Goal: Communication & Community: Answer question/provide support

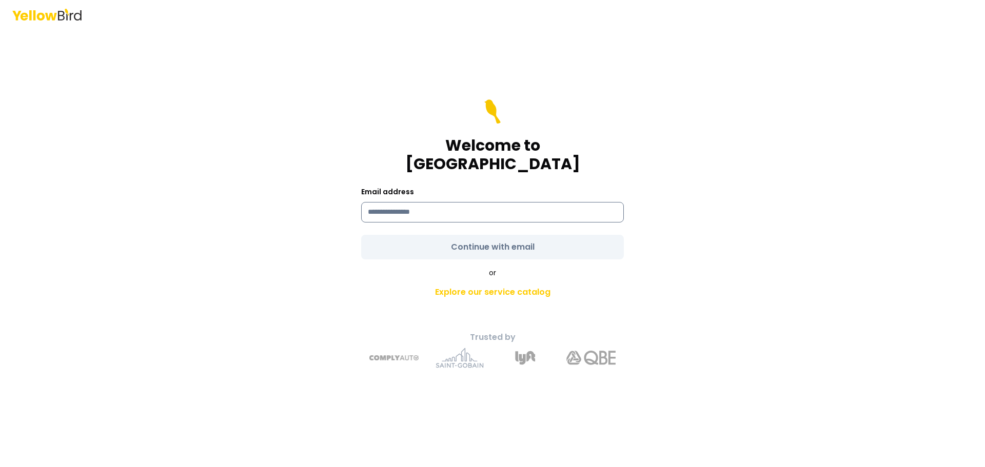
click at [464, 202] on input at bounding box center [492, 212] width 263 height 21
type input "**********"
click at [474, 233] on form "**********" at bounding box center [492, 180] width 263 height 160
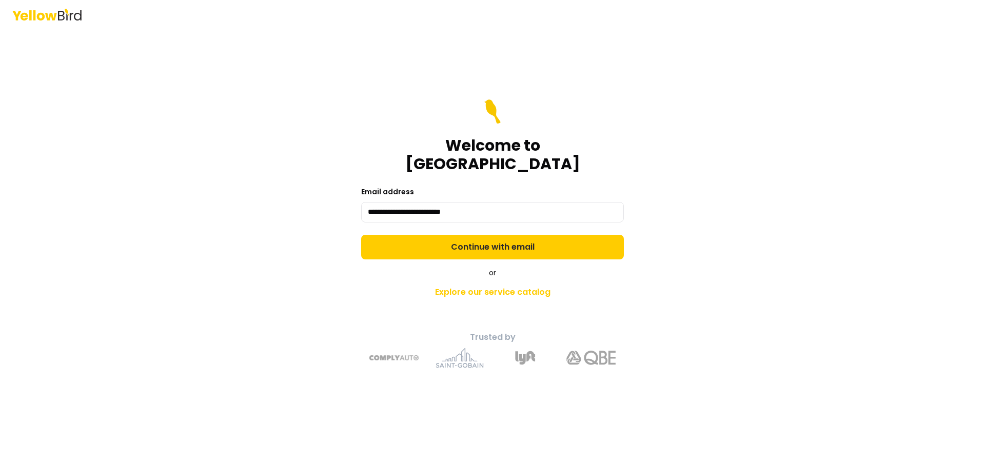
click at [474, 235] on button "Continue with email" at bounding box center [492, 247] width 263 height 25
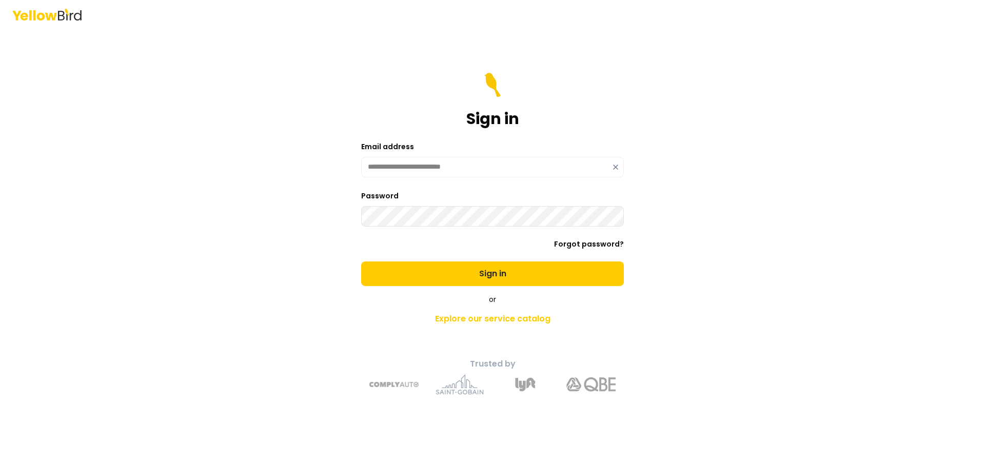
click at [474, 252] on form "**********" at bounding box center [492, 179] width 263 height 213
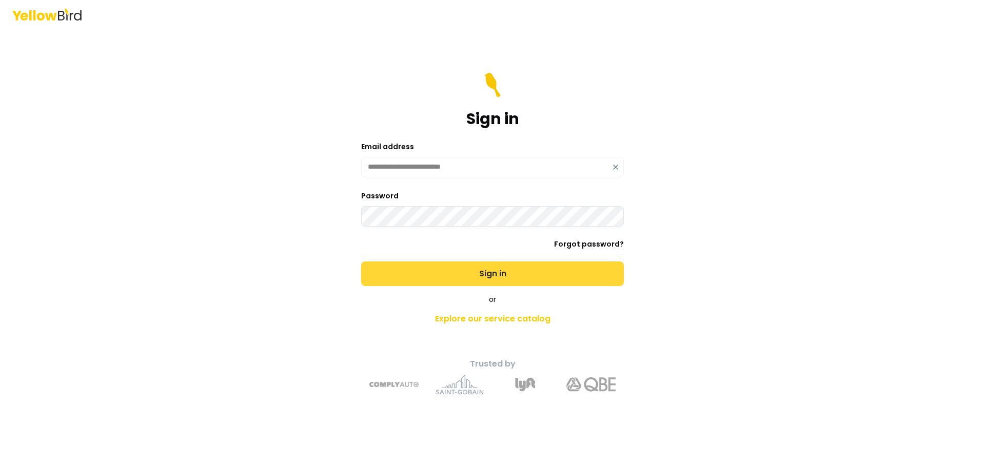
click at [465, 282] on button "Sign in" at bounding box center [492, 274] width 263 height 25
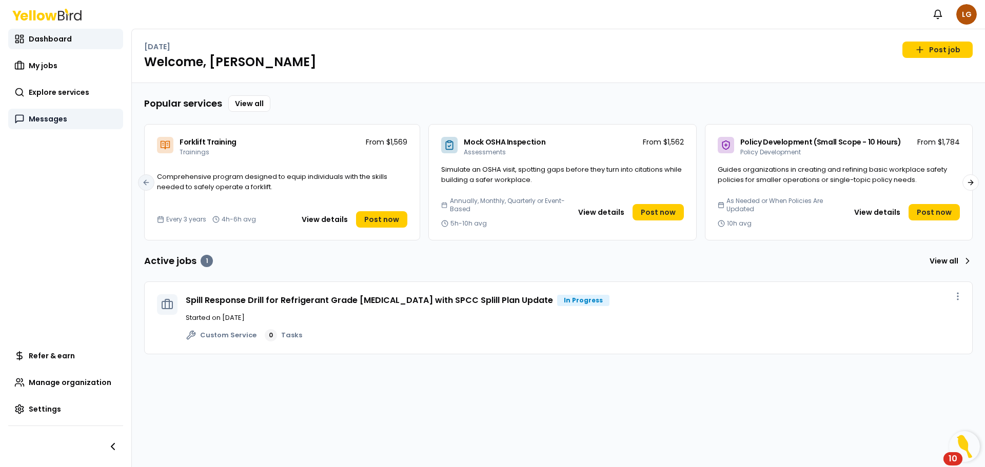
click at [18, 124] on icon at bounding box center [19, 119] width 10 height 10
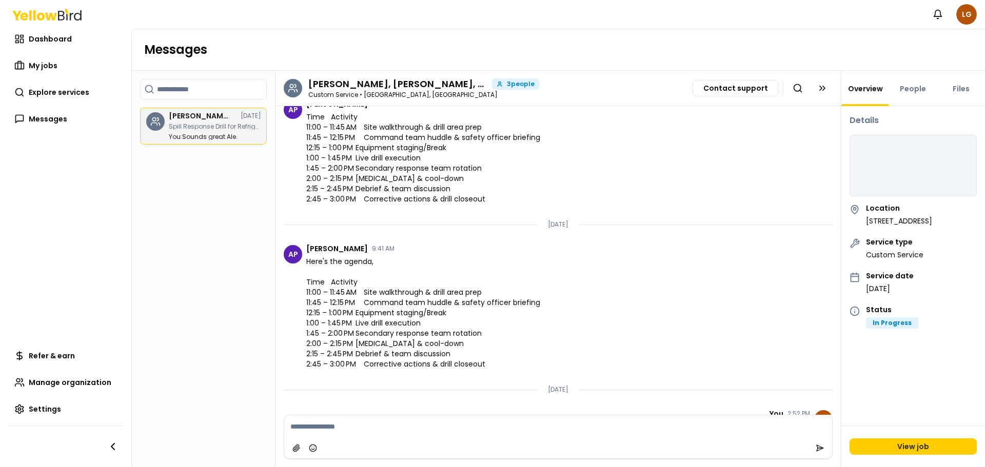
scroll to position [1215, 0]
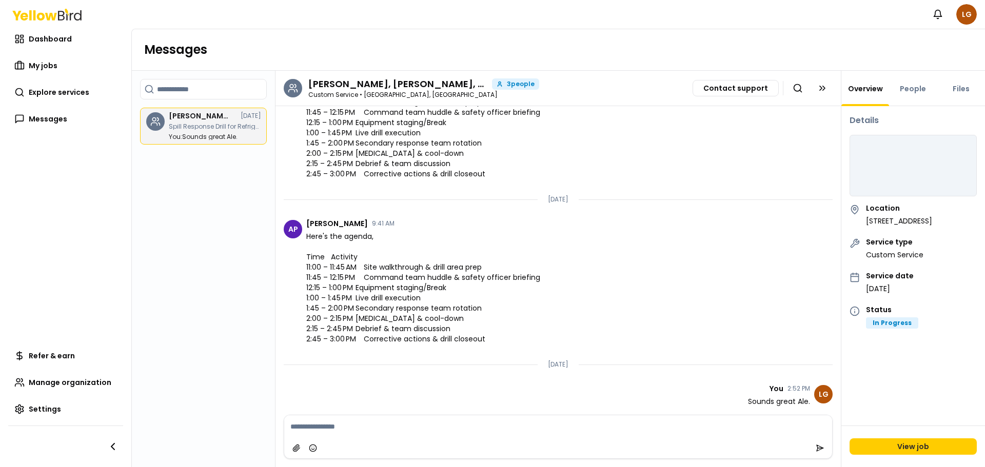
click at [535, 441] on div at bounding box center [558, 448] width 548 height 21
click at [310, 425] on textarea at bounding box center [558, 427] width 548 height 23
type textarea "**********"
click at [814, 447] on button "submit" at bounding box center [820, 448] width 16 height 16
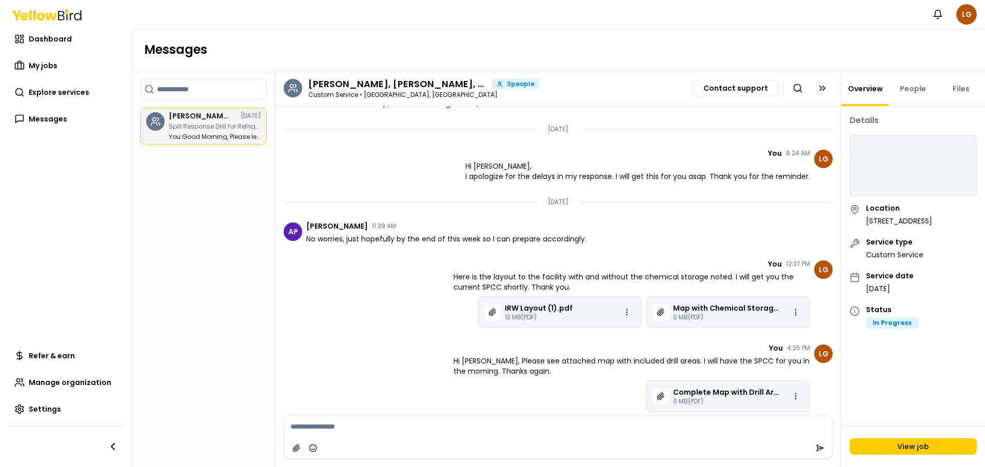
scroll to position [462, 0]
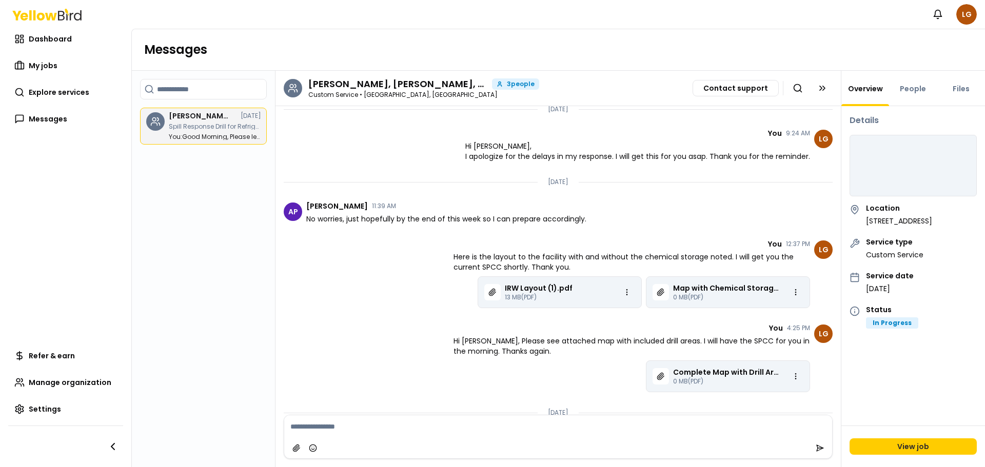
click at [462, 288] on article "You 12:37 PM Here is the layout to the facility with and without the chemical s…" at bounding box center [632, 275] width 357 height 68
click at [519, 288] on p "IRW Layout (1).pdf" at bounding box center [539, 288] width 68 height 10
click at [489, 293] on icon "Chat messages" at bounding box center [492, 292] width 7 height 7
click at [517, 286] on p "IRW Layout (1).pdf" at bounding box center [539, 288] width 68 height 10
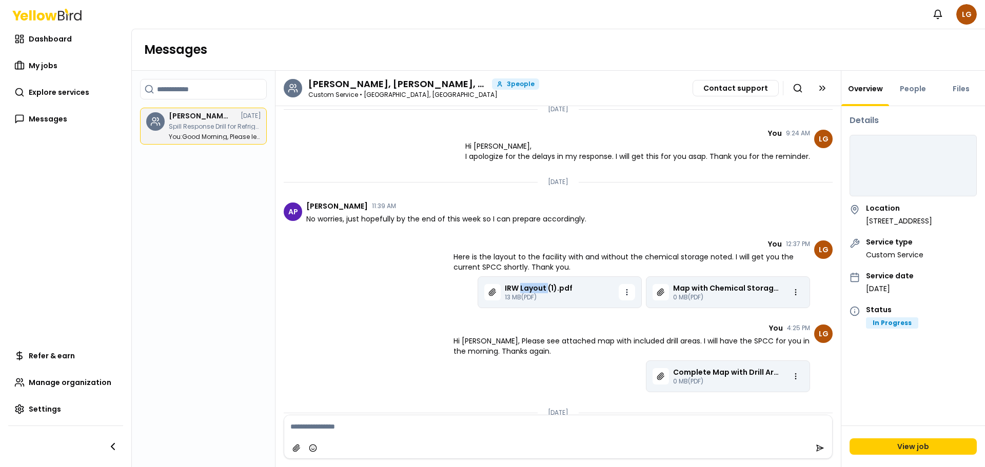
click at [620, 290] on html "Notifications LG Dashboard My jobs Explore services Messages Refer & earn Manag…" at bounding box center [492, 233] width 985 height 467
click at [606, 311] on span "Download" at bounding box center [598, 313] width 35 height 10
click at [717, 288] on p "Map with Chemical Storage.pdf" at bounding box center [726, 288] width 107 height 10
click at [768, 289] on p "Map with Chemical Storage.pdf" at bounding box center [726, 288] width 107 height 10
click at [792, 289] on html "Notifications LG Dashboard My jobs Explore services Messages Refer & earn Manag…" at bounding box center [492, 233] width 985 height 467
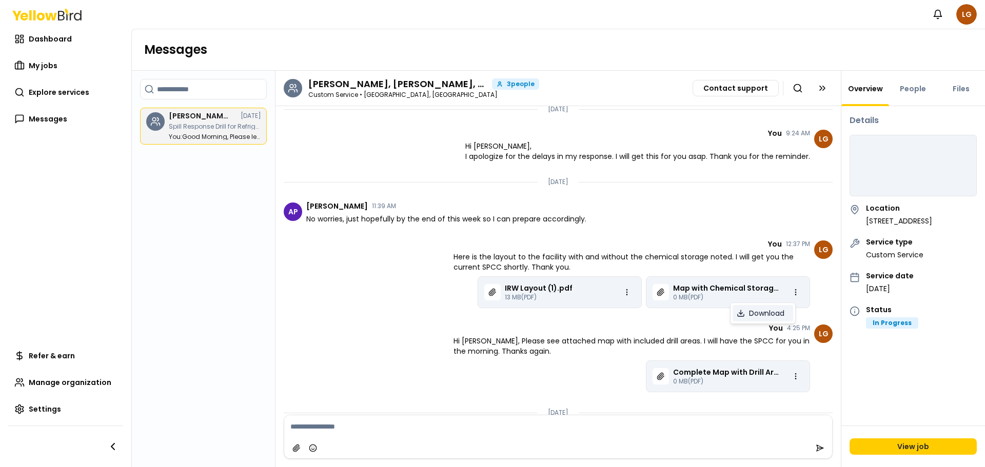
click at [754, 309] on span "Download" at bounding box center [766, 313] width 35 height 10
click at [783, 382] on html "Notifications LG Dashboard My jobs Explore services Messages Refer & earn Manag…" at bounding box center [492, 233] width 985 height 467
click at [755, 397] on span "Download" at bounding box center [766, 398] width 35 height 10
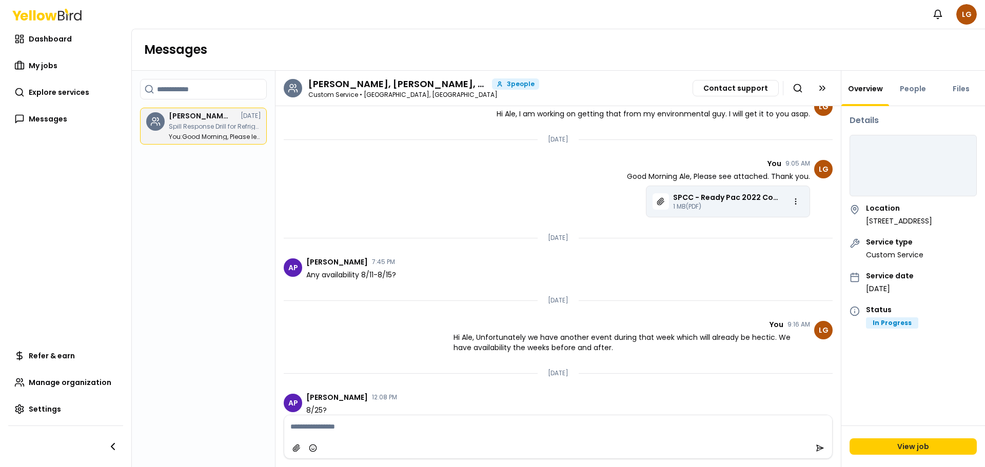
scroll to position [1078, 0]
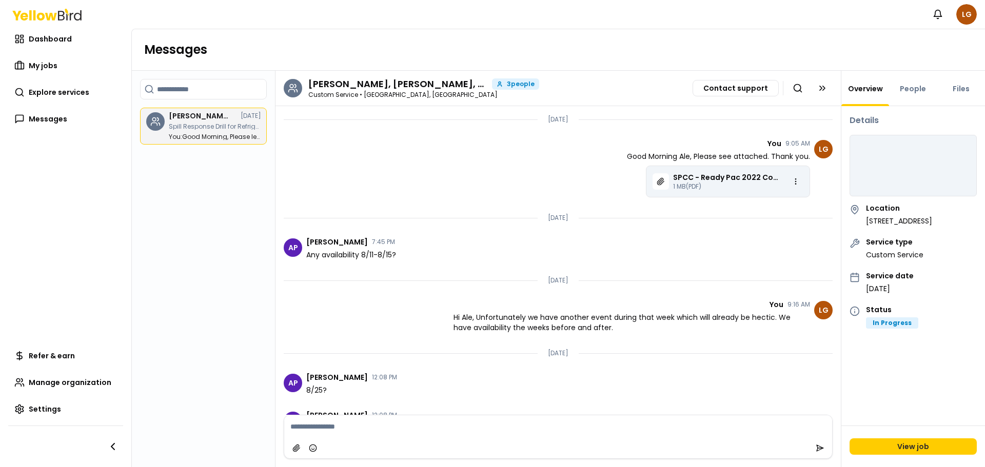
click at [723, 170] on div "SPCC - Ready Pac 2022 Combined [DATE] (1).pdf 1 MB (PDF)" at bounding box center [728, 182] width 164 height 32
click at [694, 183] on p "1 MB (PDF)" at bounding box center [726, 187] width 107 height 8
click at [657, 184] on icon "Chat messages" at bounding box center [660, 181] width 7 height 7
click at [692, 177] on p "SPCC - Ready Pac 2022 Combined [DATE] (1).pdf" at bounding box center [726, 177] width 107 height 10
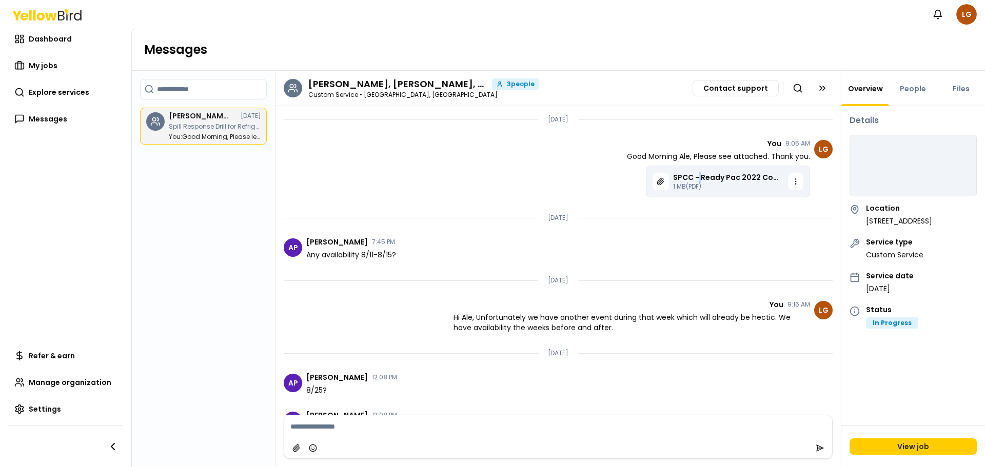
click at [785, 186] on html "Notifications LG Dashboard My jobs Explore services Messages Refer & earn Manag…" at bounding box center [492, 233] width 985 height 467
click at [783, 206] on span "Download" at bounding box center [766, 203] width 35 height 10
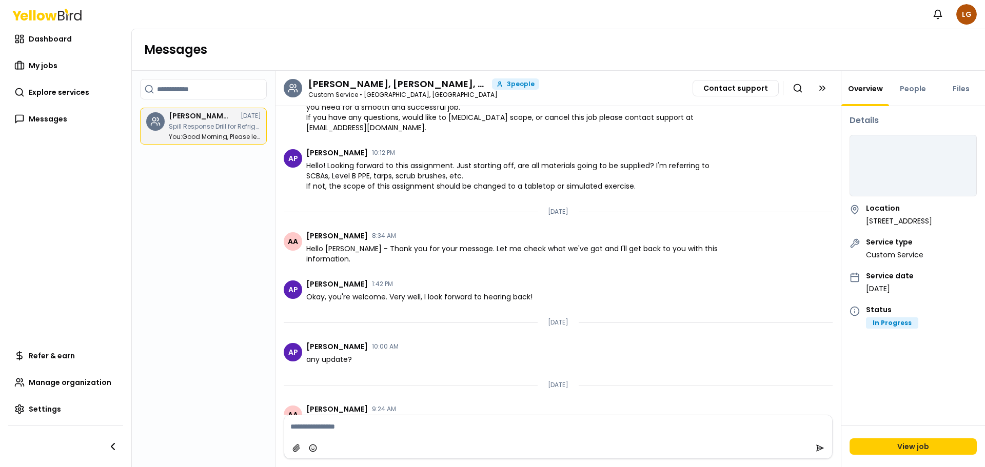
scroll to position [0, 0]
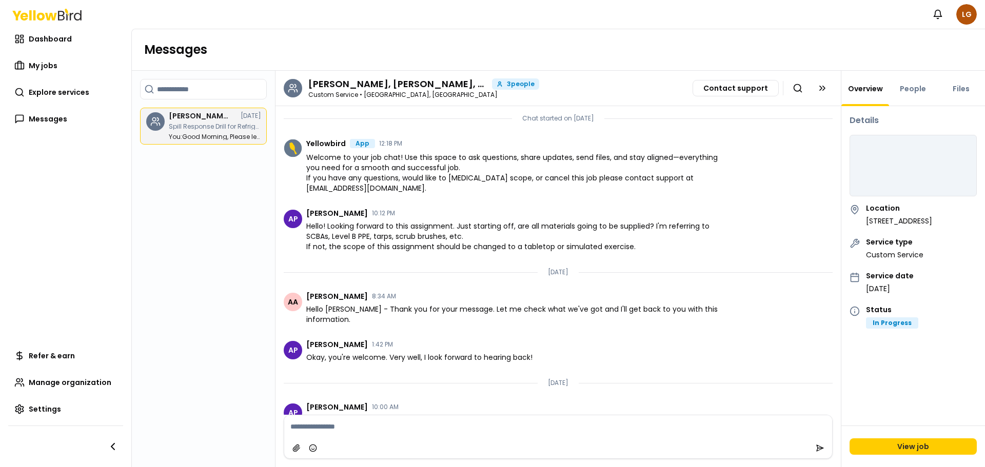
click at [293, 145] on icon "Chat messages" at bounding box center [293, 149] width 8 height 12
click at [292, 216] on span "AP" at bounding box center [293, 219] width 18 height 18
click at [292, 217] on span "AP" at bounding box center [293, 219] width 18 height 18
click at [327, 216] on span "[PERSON_NAME]" at bounding box center [337, 213] width 62 height 7
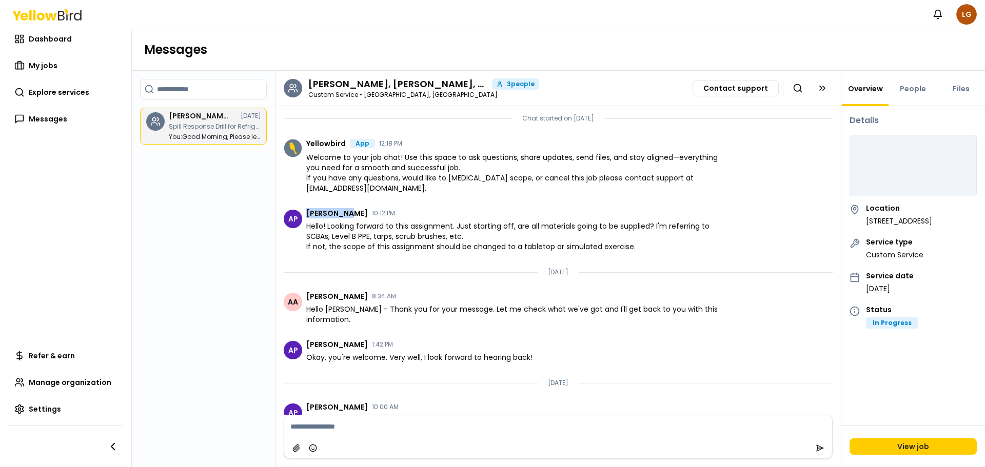
click at [327, 216] on span "[PERSON_NAME]" at bounding box center [337, 213] width 62 height 7
click at [488, 257] on li "AP [PERSON_NAME] 10:12 PM Hello! Looking forward to this assignment. Just start…" at bounding box center [558, 231] width 565 height 58
click at [895, 381] on div "Details Location [STREET_ADDRESS] Service type Custom Service Service date [DAT…" at bounding box center [914, 266] width 144 height 320
click at [910, 94] on div "People" at bounding box center [913, 88] width 48 height 35
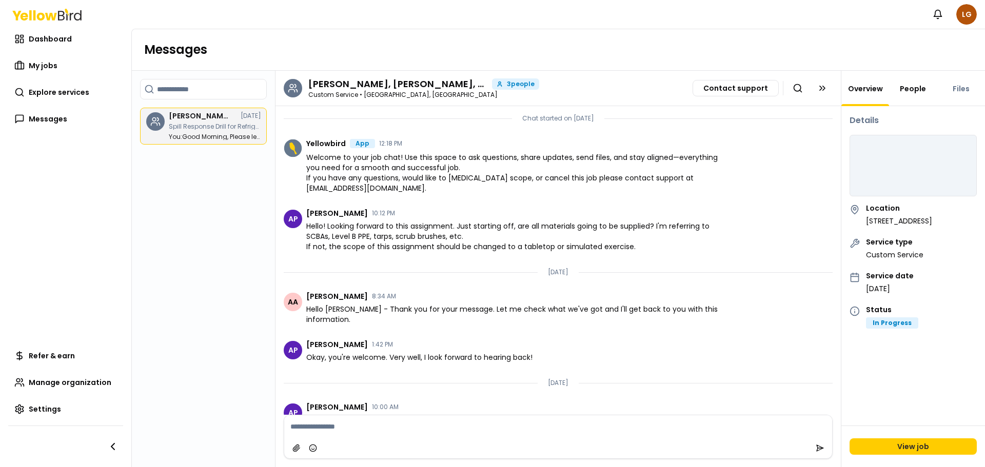
click at [922, 85] on link "People" at bounding box center [913, 89] width 38 height 10
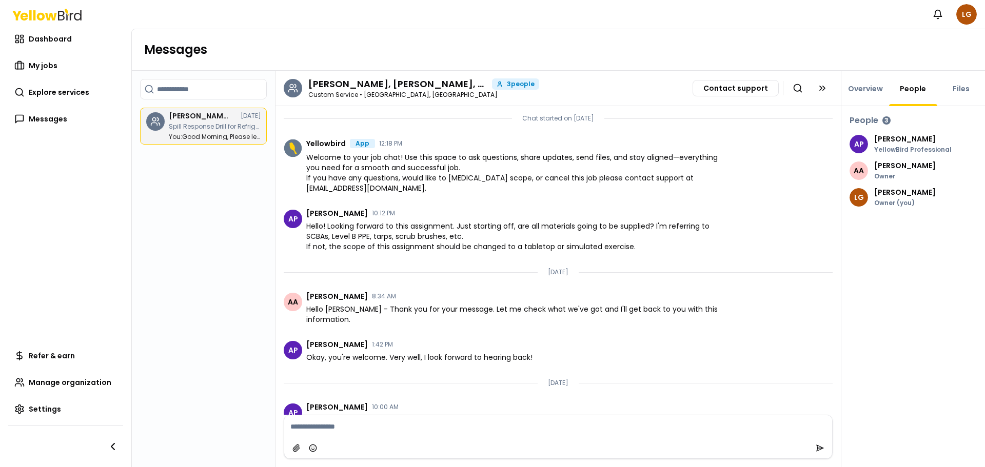
click at [892, 138] on p "[PERSON_NAME]" at bounding box center [912, 138] width 77 height 7
click at [857, 142] on span "AP" at bounding box center [859, 144] width 18 height 18
click at [971, 93] on link "Files" at bounding box center [961, 89] width 29 height 10
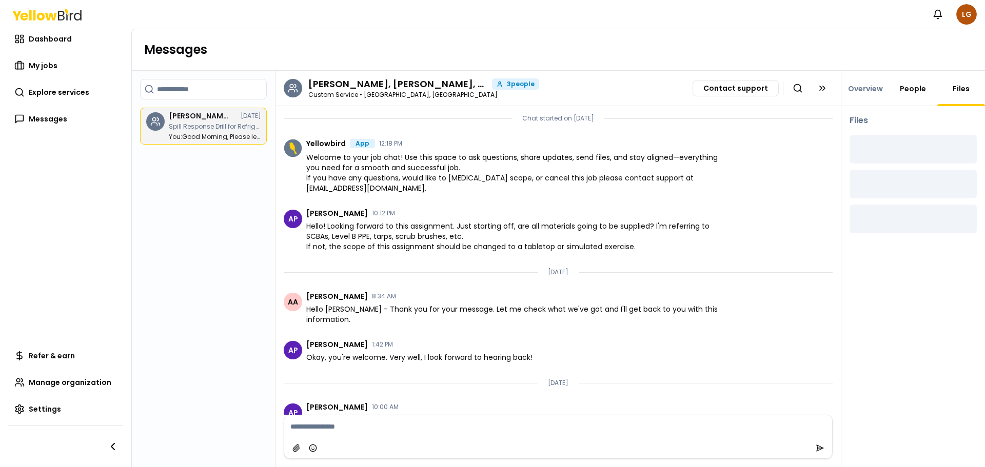
click at [918, 89] on link "People" at bounding box center [913, 89] width 38 height 10
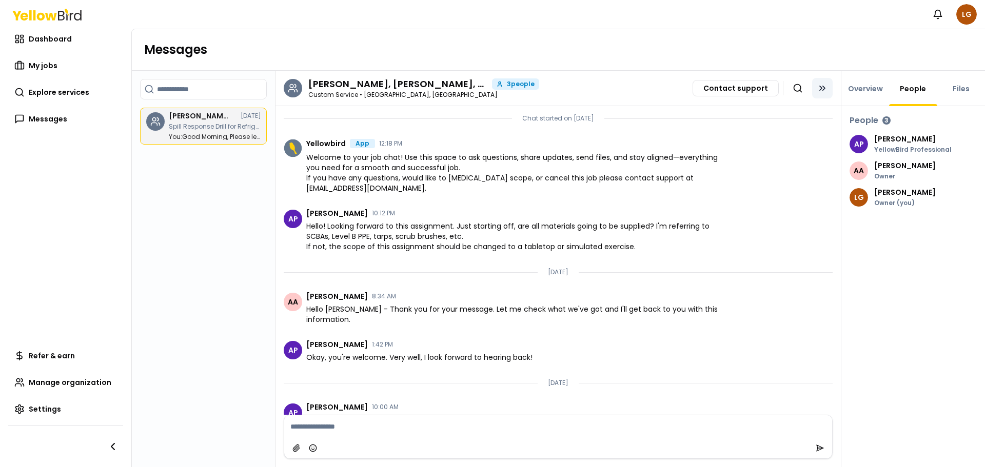
click at [822, 86] on icon at bounding box center [822, 88] width 10 height 10
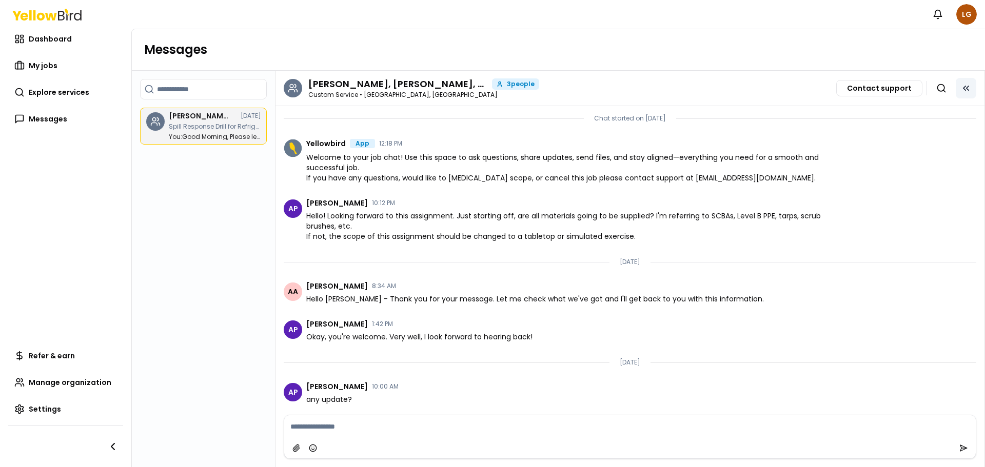
click at [961, 88] on button at bounding box center [966, 88] width 21 height 21
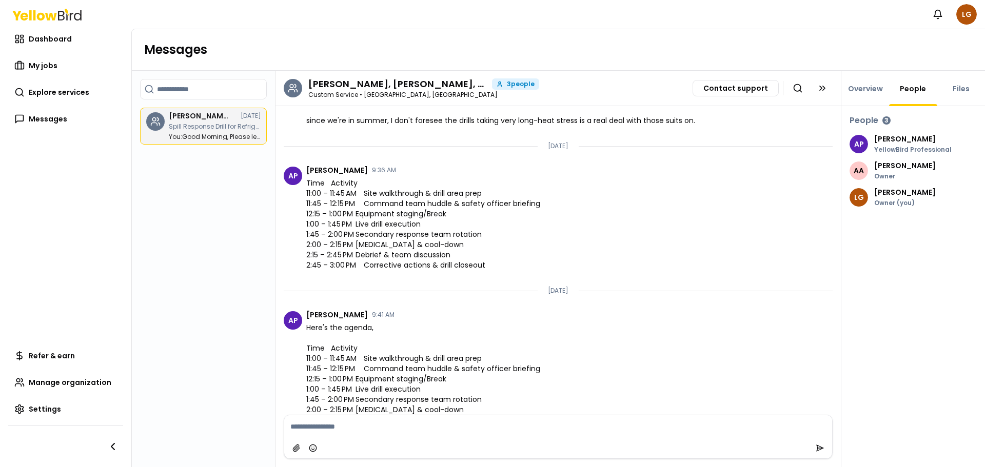
scroll to position [2009, 0]
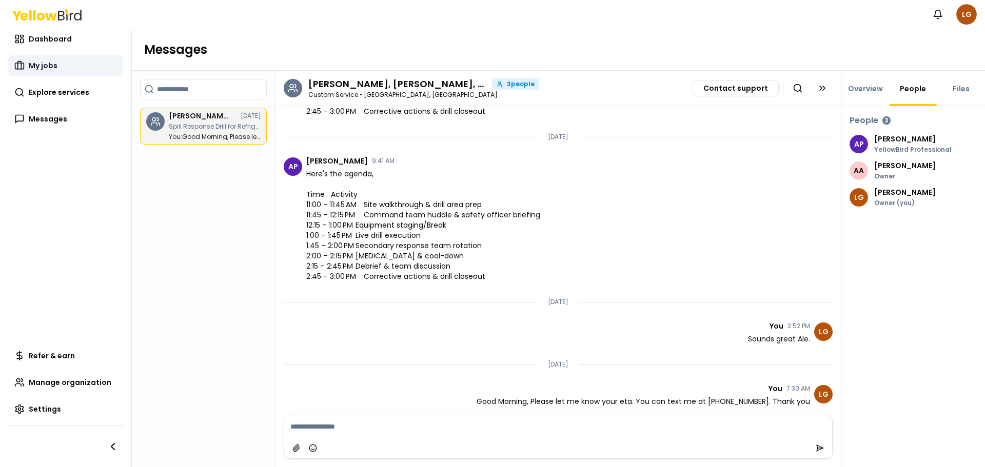
click at [21, 56] on link "My jobs" at bounding box center [65, 65] width 115 height 21
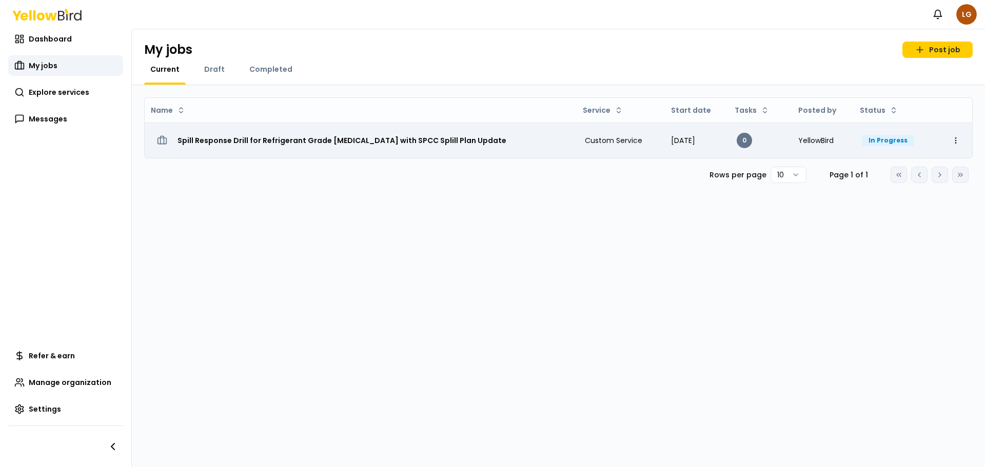
click at [435, 142] on h3 "Spill Response Drill for Refrigerant Grade [MEDICAL_DATA] with SPCC Splill Plan…" at bounding box center [342, 140] width 329 height 18
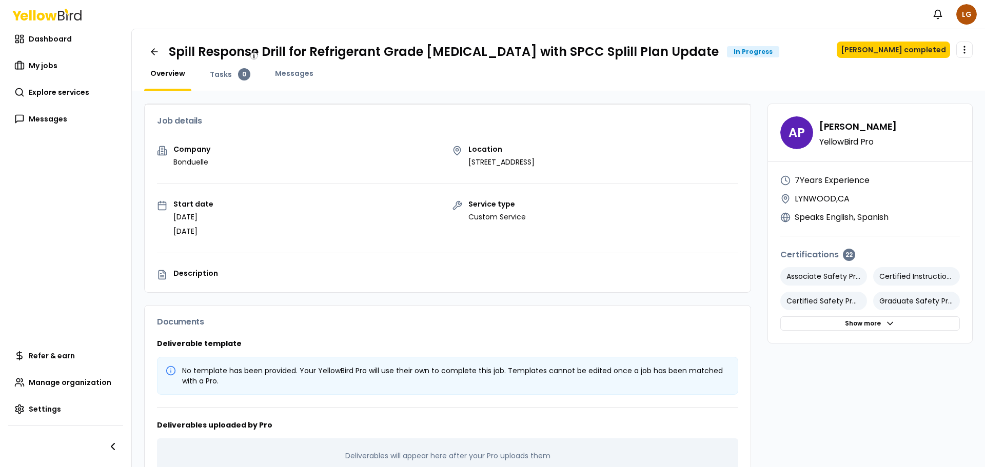
scroll to position [31, 0]
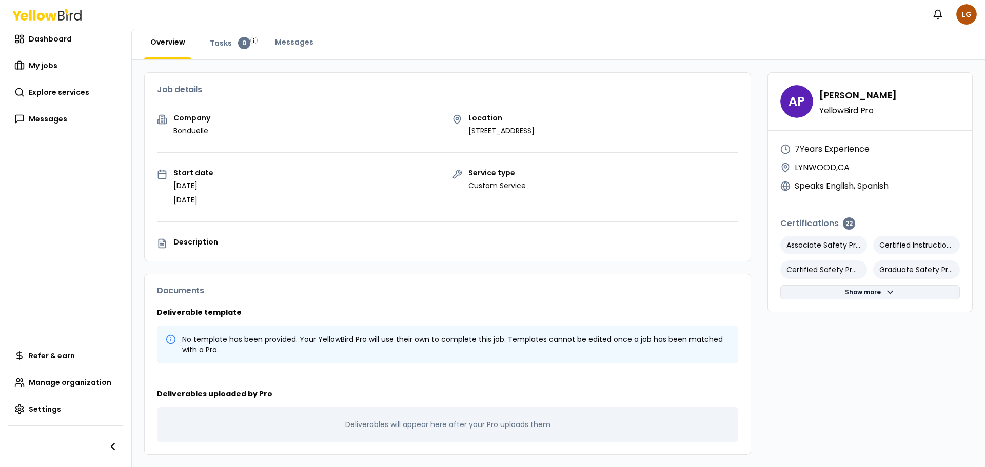
click at [864, 294] on button "Show more" at bounding box center [870, 292] width 180 height 14
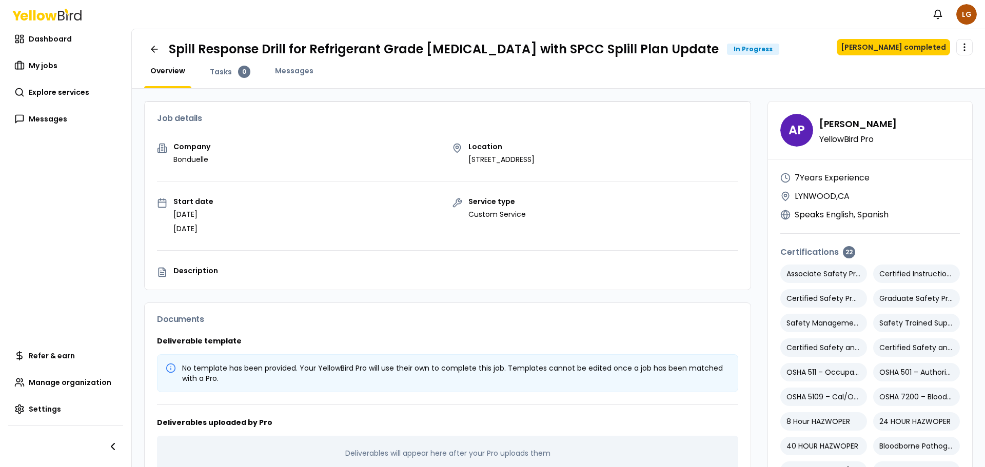
scroll to position [0, 0]
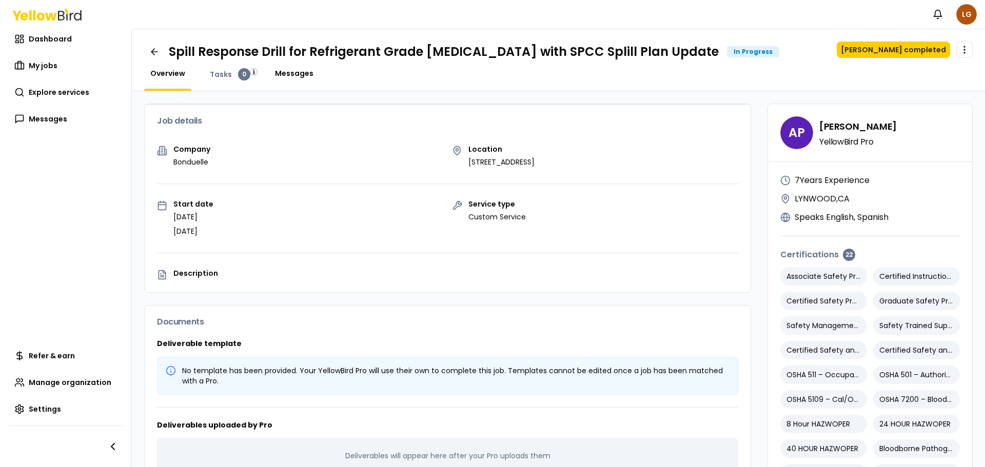
click at [279, 75] on span "Messages" at bounding box center [294, 73] width 38 height 10
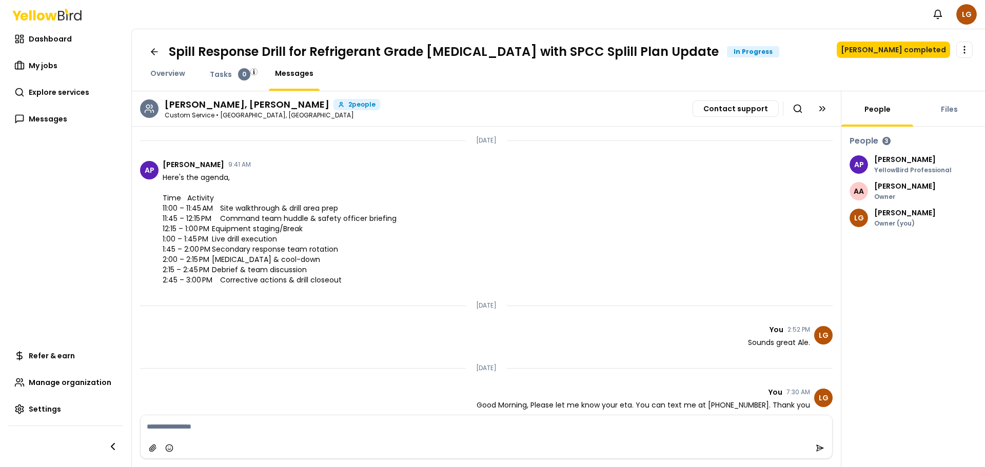
scroll to position [1184, 0]
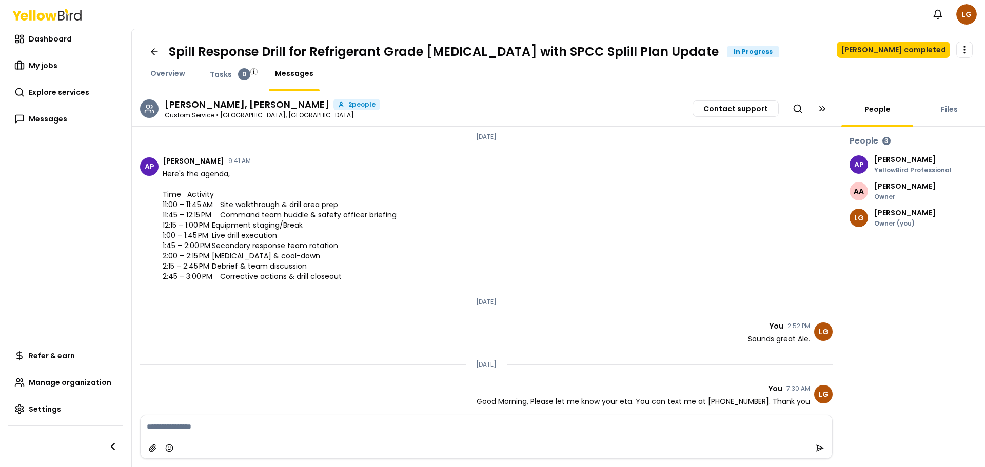
click at [564, 446] on div at bounding box center [487, 448] width 692 height 21
click at [218, 434] on textarea at bounding box center [487, 427] width 692 height 23
type textarea "**********"
click at [821, 450] on icon "submit" at bounding box center [820, 448] width 8 height 8
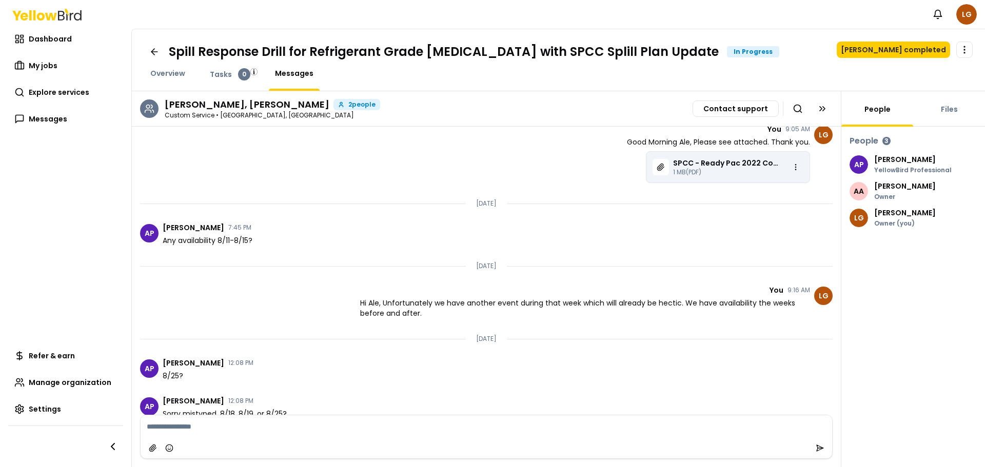
scroll to position [247, 0]
